Goal: Find specific page/section

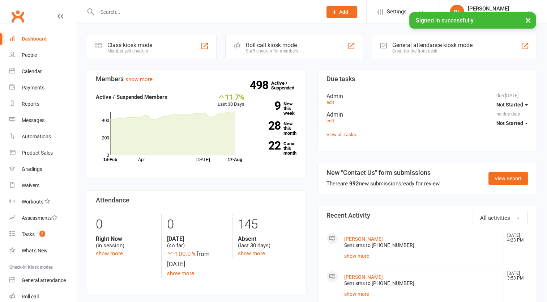
click at [149, 12] on input "text" at bounding box center [206, 12] width 222 height 10
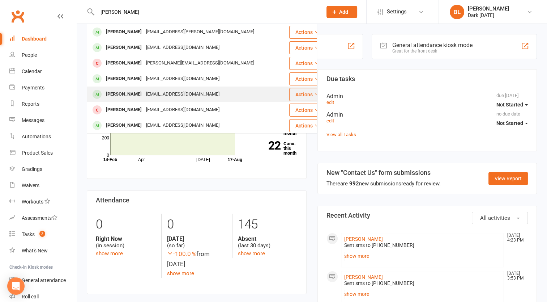
type input "[PERSON_NAME]"
click at [136, 89] on div "[PERSON_NAME]" at bounding box center [124, 94] width 40 height 10
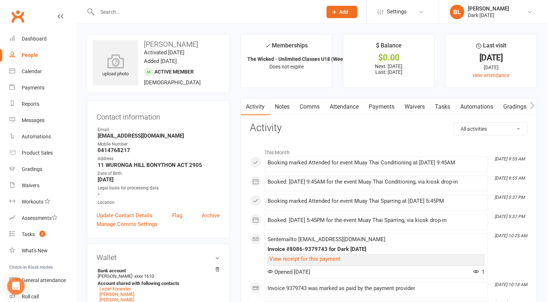
drag, startPoint x: 199, startPoint y: 43, endPoint x: 145, endPoint y: 43, distance: 53.9
click at [145, 43] on h3 "[PERSON_NAME]" at bounding box center [158, 44] width 131 height 8
copy h3 "[PERSON_NAME]"
